Goal: Obtain resource: Download file/media

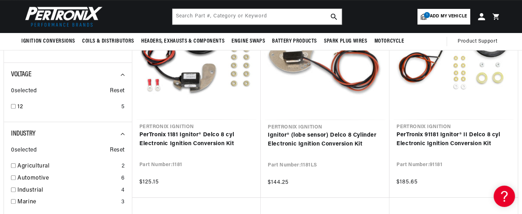
scroll to position [142, 0]
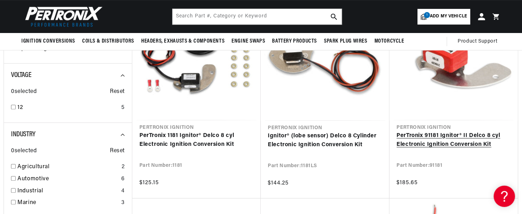
click at [502, 150] on link "PerTronix 91181 Ignitor® II Delco 8 cyl Electronic Ignition Conversion Kit" at bounding box center [453, 141] width 114 height 18
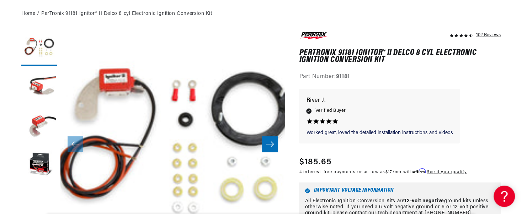
scroll to position [0, 215]
click at [498, 132] on div "Worked great, loved the detailed Worked great, loved the detailed installation …" at bounding box center [400, 120] width 202 height 62
click at [269, 147] on icon "Slide right" at bounding box center [270, 144] width 9 height 7
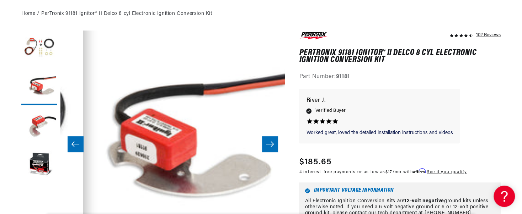
click at [267, 146] on icon "Slide right" at bounding box center [270, 144] width 9 height 7
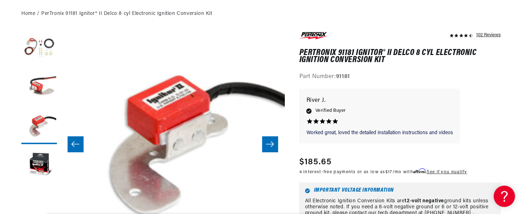
scroll to position [0, 0]
click at [272, 147] on icon "Slide right" at bounding box center [270, 144] width 9 height 7
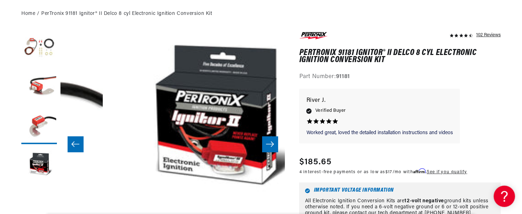
scroll to position [0, 673]
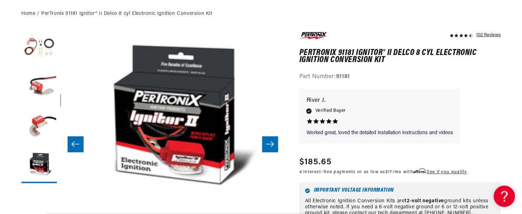
click at [271, 148] on button "Slide right" at bounding box center [270, 145] width 16 height 16
click at [74, 145] on icon "Slide left" at bounding box center [75, 144] width 9 height 7
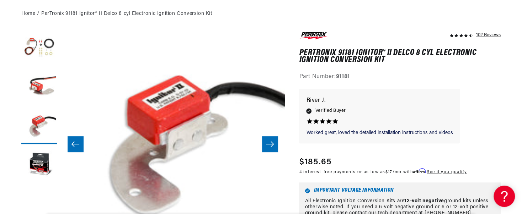
click at [74, 145] on icon "Slide left" at bounding box center [75, 144] width 9 height 7
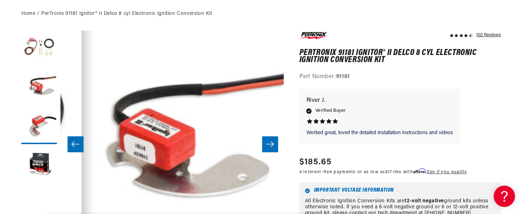
scroll to position [0, 224]
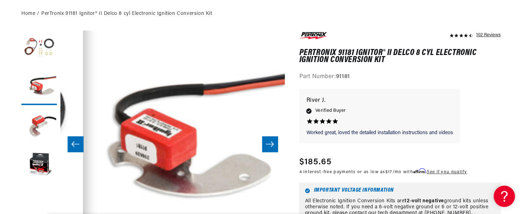
click at [268, 144] on icon "Slide right" at bounding box center [270, 144] width 9 height 7
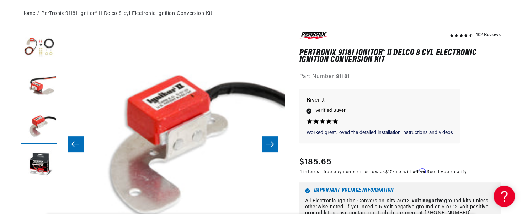
scroll to position [0, 0]
click at [270, 143] on icon "Slide right" at bounding box center [270, 144] width 9 height 7
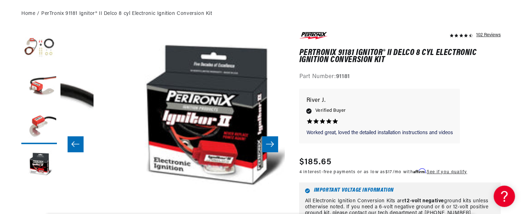
scroll to position [0, 673]
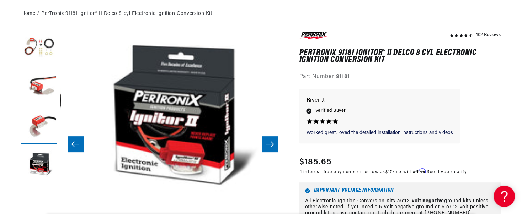
click at [270, 147] on icon "Slide right" at bounding box center [270, 144] width 9 height 7
click at [270, 143] on icon "Slide right" at bounding box center [270, 144] width 9 height 7
click at [75, 147] on icon "Slide left" at bounding box center [75, 144] width 9 height 7
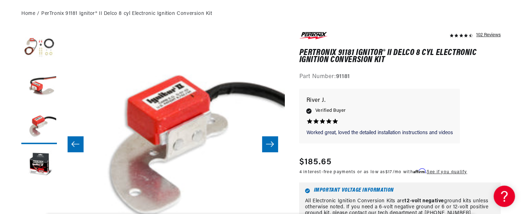
click at [75, 147] on icon "Slide left" at bounding box center [75, 144] width 9 height 7
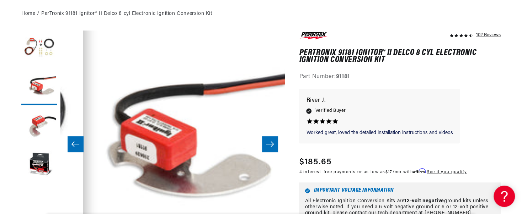
scroll to position [0, 215]
click at [74, 146] on icon "Slide left" at bounding box center [75, 144] width 9 height 7
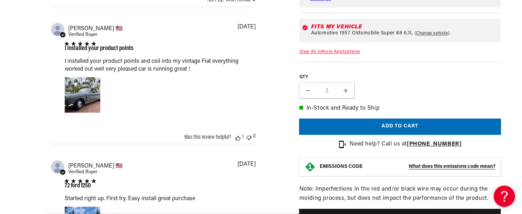
scroll to position [0, 0]
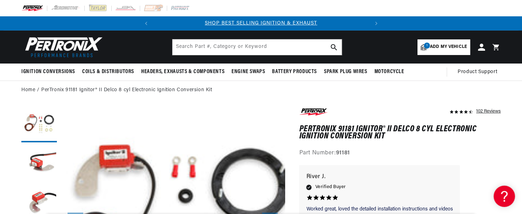
click at [497, 89] on ol "Home PerTronix 91181 Ignitor® II Delco 8 cyl Electronic Ignition Conversion Kit" at bounding box center [260, 90] width 479 height 8
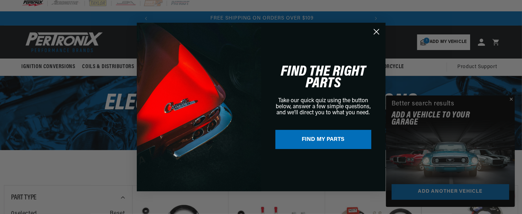
scroll to position [0, 215]
click at [324, 141] on button "FIND MY PARTS" at bounding box center [323, 139] width 96 height 19
click at [376, 32] on icon "Close dialog" at bounding box center [376, 32] width 5 height 5
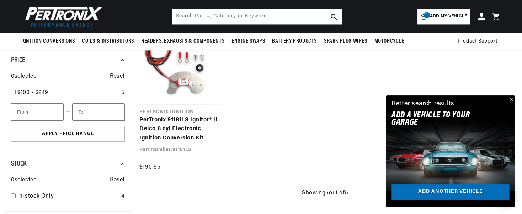
scroll to position [0, 0]
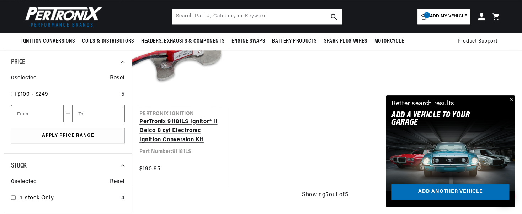
click at [188, 118] on link "PerTronix 91181LS Ignitor® II Delco 8 cyl Electronic Ignition Conversion Kit" at bounding box center [180, 131] width 82 height 27
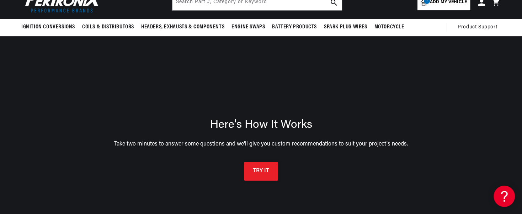
click at [263, 172] on button "TRY IT" at bounding box center [261, 171] width 34 height 19
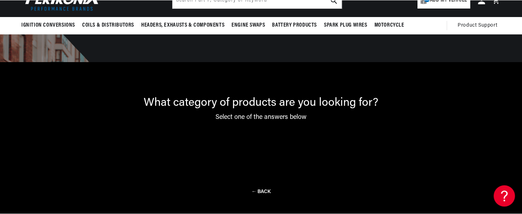
scroll to position [51, 0]
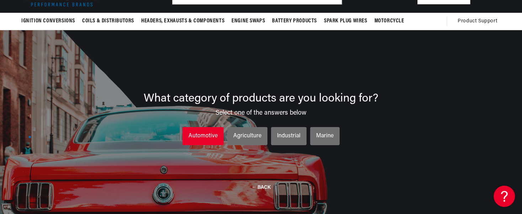
click at [208, 137] on div "Automotive" at bounding box center [202, 136] width 29 height 9
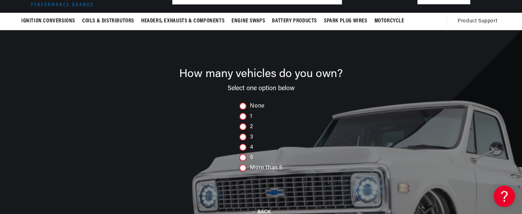
scroll to position [0, 0]
click at [251, 137] on div "3" at bounding box center [260, 137] width 43 height 7
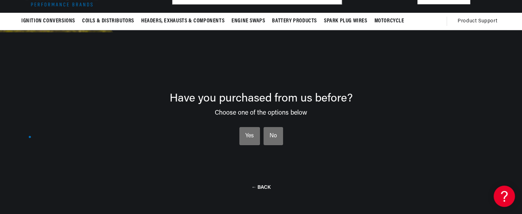
scroll to position [0, 215]
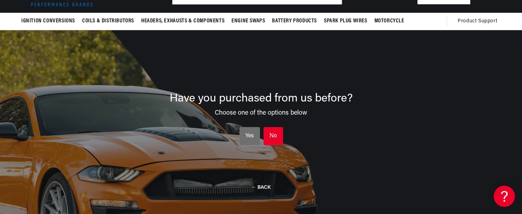
click at [271, 134] on div "No" at bounding box center [272, 136] width 7 height 9
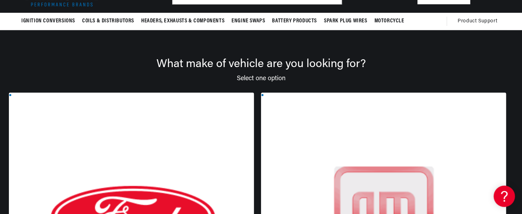
scroll to position [0, 0]
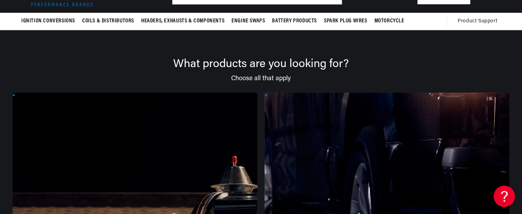
scroll to position [0, 215]
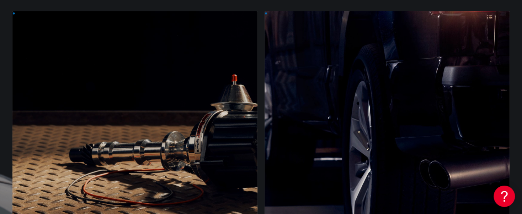
scroll to position [135, 0]
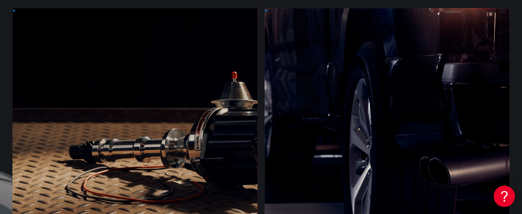
click at [88, 176] on div at bounding box center [134, 139] width 245 height 262
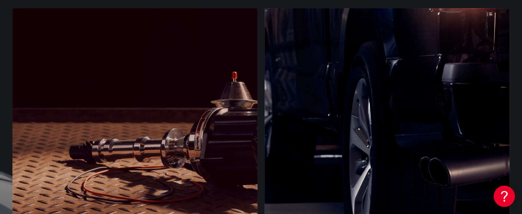
scroll to position [0, 0]
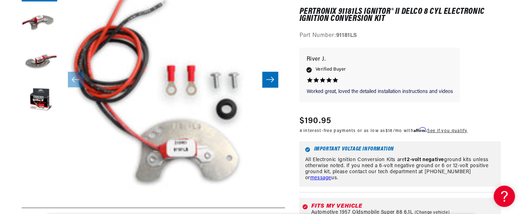
scroll to position [0, 215]
click at [467, 132] on link "See if you qualify" at bounding box center [447, 131] width 40 height 4
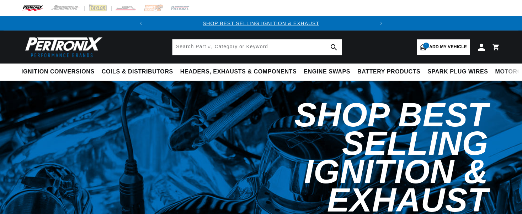
select select "1957"
select select "Oldsmobile"
select select "Super-88"
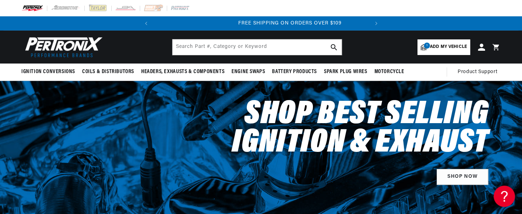
scroll to position [0, 215]
click at [448, 48] on span "Add my vehicle" at bounding box center [448, 47] width 37 height 7
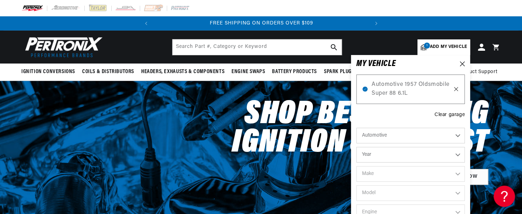
click at [456, 89] on icon at bounding box center [456, 89] width 4 height 4
select select "Year"
select select "Make"
select select "Model"
select select "Engine"
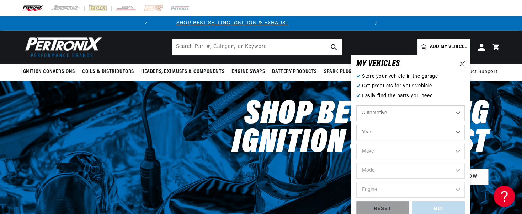
scroll to position [0, 0]
click at [419, 116] on select "Automotive Agricultural Industrial Marine Motorcycle" at bounding box center [410, 114] width 108 height 16
click at [356, 106] on select "Automotive Agricultural Industrial Marine Motorcycle" at bounding box center [410, 114] width 108 height 16
click at [425, 137] on select "Year 2026 2025 2024 2023 2022 2021 2020 2019 2018 2017 2016 2015 2014 2013 2012…" at bounding box center [410, 133] width 108 height 16
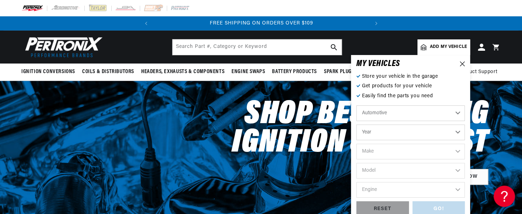
select select "2014"
click at [356, 125] on select "Year 2026 2025 2024 2023 2022 2021 2020 2019 2018 2017 2016 2015 2014 2013 2012…" at bounding box center [410, 133] width 108 height 16
click at [400, 137] on select "2026 2025 2024 2023 2022 2021 2020 2019 2018 2017 2016 2015 2014 2013 2012 2011…" at bounding box center [410, 133] width 108 height 16
click at [356, 125] on select "2026 2025 2024 2023 2022 2021 2020 2019 2018 2017 2016 2015 2014 2013 2012 2011…" at bounding box center [410, 133] width 108 height 16
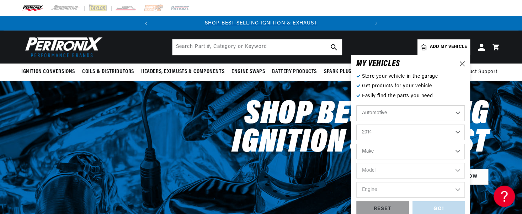
select select "1957"
click at [387, 154] on select "Make Alfa Romeo Aston Martin Austin Healey Buick Cadillac Chevrolet Chrysler Do…" at bounding box center [410, 152] width 108 height 16
select select "Oldsmobile"
click at [356, 144] on select "Make Alfa Romeo Aston Martin Austin Healey Buick Cadillac Chevrolet Chrysler Do…" at bounding box center [410, 152] width 108 height 16
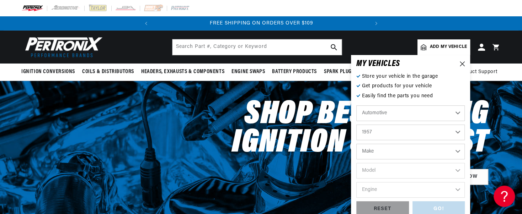
select select "Oldsmobile"
click at [422, 153] on select "Alfa Romeo Aston Martin Austin Healey Buick Cadillac Chevrolet Chrysler Dodge F…" at bounding box center [410, 152] width 108 height 16
click at [420, 155] on select "Alfa Romeo Aston Martin Austin Healey Buick Cadillac Chevrolet Chrysler Dodge F…" at bounding box center [410, 152] width 108 height 16
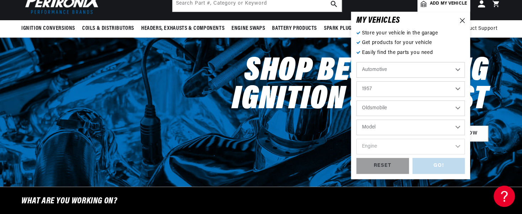
scroll to position [0, 0]
click at [413, 130] on select "Model 88 Fiesta Starfire Super 88" at bounding box center [410, 128] width 108 height 16
select select "Super-88"
click at [356, 120] on select "Model 88 Fiesta Starfire Super 88" at bounding box center [410, 128] width 108 height 16
select select "Super-88"
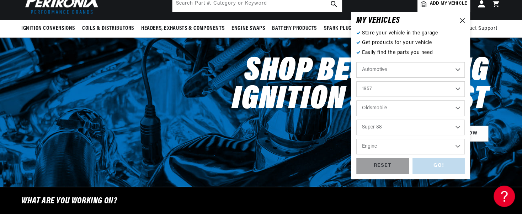
click at [415, 149] on select "Engine 6.1L 6.5L" at bounding box center [410, 147] width 108 height 16
select select "6.1L"
click at [356, 139] on select "Engine 6.1L 6.5L" at bounding box center [410, 147] width 108 height 16
select select "6.1L"
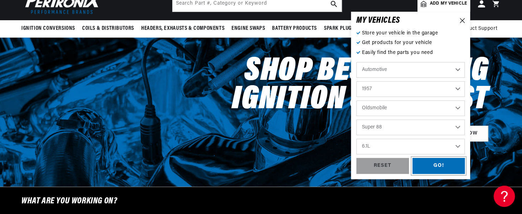
click at [436, 169] on div "GO!" at bounding box center [438, 166] width 53 height 16
select select "1957"
select select "Oldsmobile"
select select "Super-88"
select select "6.1L"
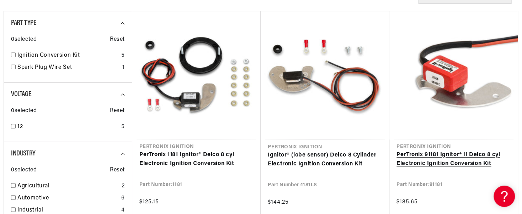
scroll to position [0, 215]
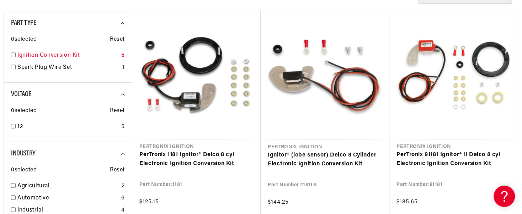
click at [13, 57] on input "checkbox" at bounding box center [13, 55] width 5 height 5
checkbox input "true"
click at [13, 126] on input "checkbox" at bounding box center [13, 126] width 5 height 5
checkbox input "true"
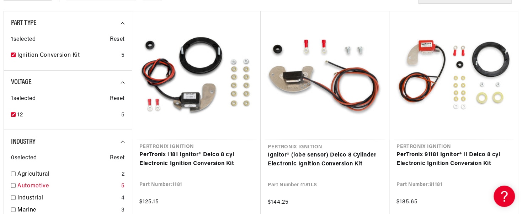
click at [13, 186] on input "checkbox" at bounding box center [13, 185] width 5 height 5
checkbox input "true"
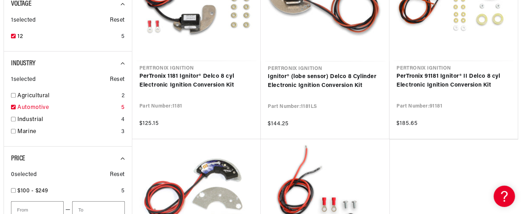
scroll to position [0, 37]
click at [12, 192] on input "checkbox" at bounding box center [13, 190] width 5 height 5
checkbox input "false"
type input "100"
type input "250"
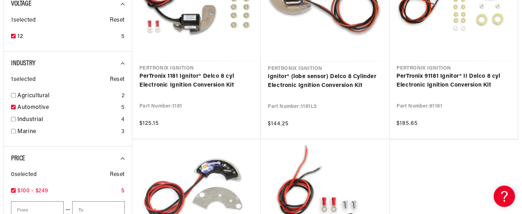
checkbox input "true"
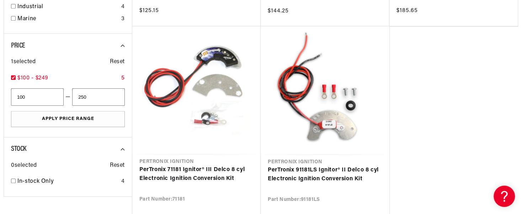
scroll to position [0, 215]
click at [472, 137] on ul "Pertronix Ignition PerTronix 1181 Ignitor® Delco 8 cyl Electronic Ignition Conv…" at bounding box center [325, 26] width 386 height 414
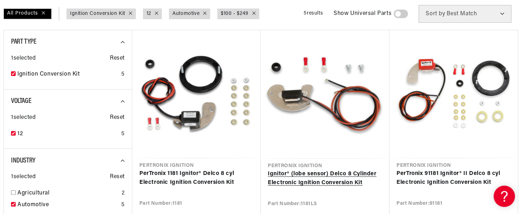
click at [328, 170] on link "Ignitor® (lobe sensor) Delco 8 Cylinder Electronic Ignition Conversion Kit" at bounding box center [325, 179] width 114 height 18
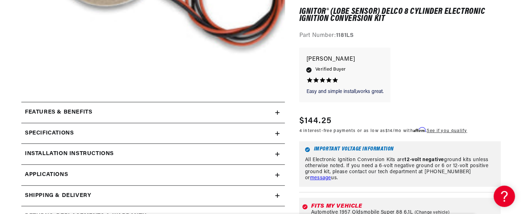
click at [225, 154] on div "Installation instructions" at bounding box center [148, 154] width 254 height 9
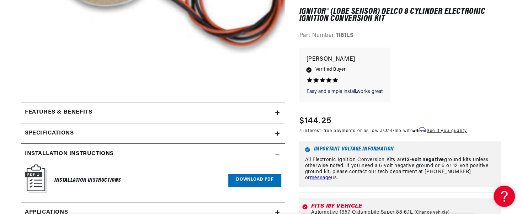
scroll to position [0, 215]
click at [255, 178] on link "Download PDF" at bounding box center [254, 180] width 53 height 13
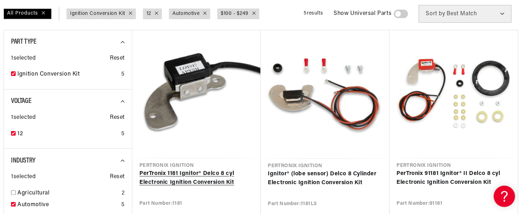
click at [213, 170] on link "PerTronix 1181 Ignitor® Delco 8 cyl Electronic Ignition Conversion Kit" at bounding box center [196, 179] width 114 height 18
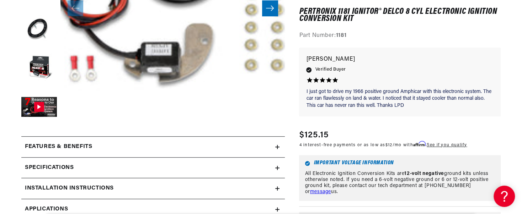
scroll to position [216, 0]
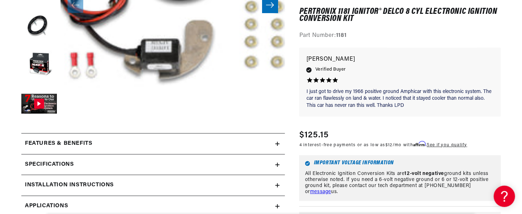
click at [214, 188] on div "Installation instructions" at bounding box center [148, 185] width 254 height 9
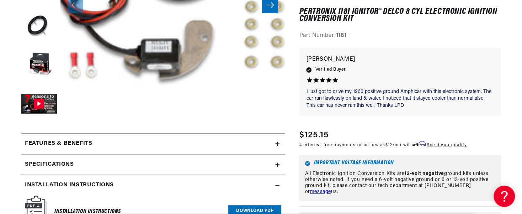
scroll to position [0, 215]
click at [262, 210] on link "Download PDF" at bounding box center [254, 211] width 53 height 13
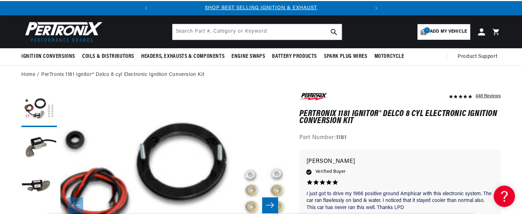
scroll to position [0, 0]
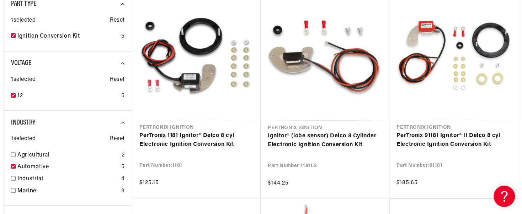
scroll to position [143, 0]
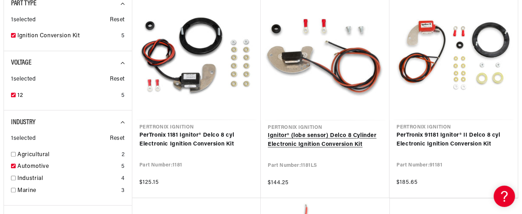
click at [317, 132] on link "Ignitor® (lobe sensor) Delco 8 Cylinder Electronic Ignition Conversion Kit" at bounding box center [325, 141] width 114 height 18
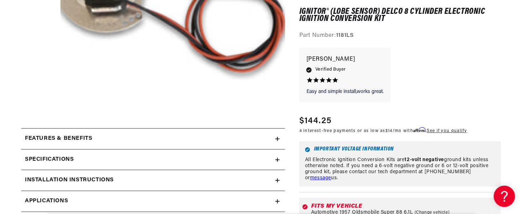
scroll to position [221, 0]
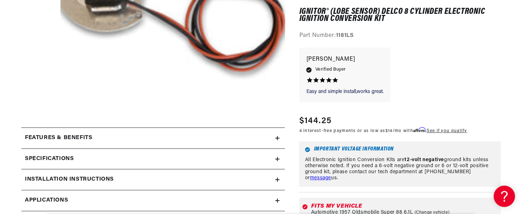
click at [256, 182] on div "Installation instructions" at bounding box center [148, 179] width 254 height 9
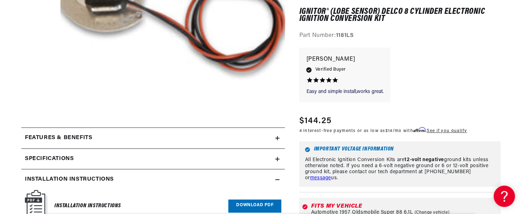
click at [260, 205] on link "Download PDF" at bounding box center [254, 206] width 53 height 13
